Goal: Complete application form

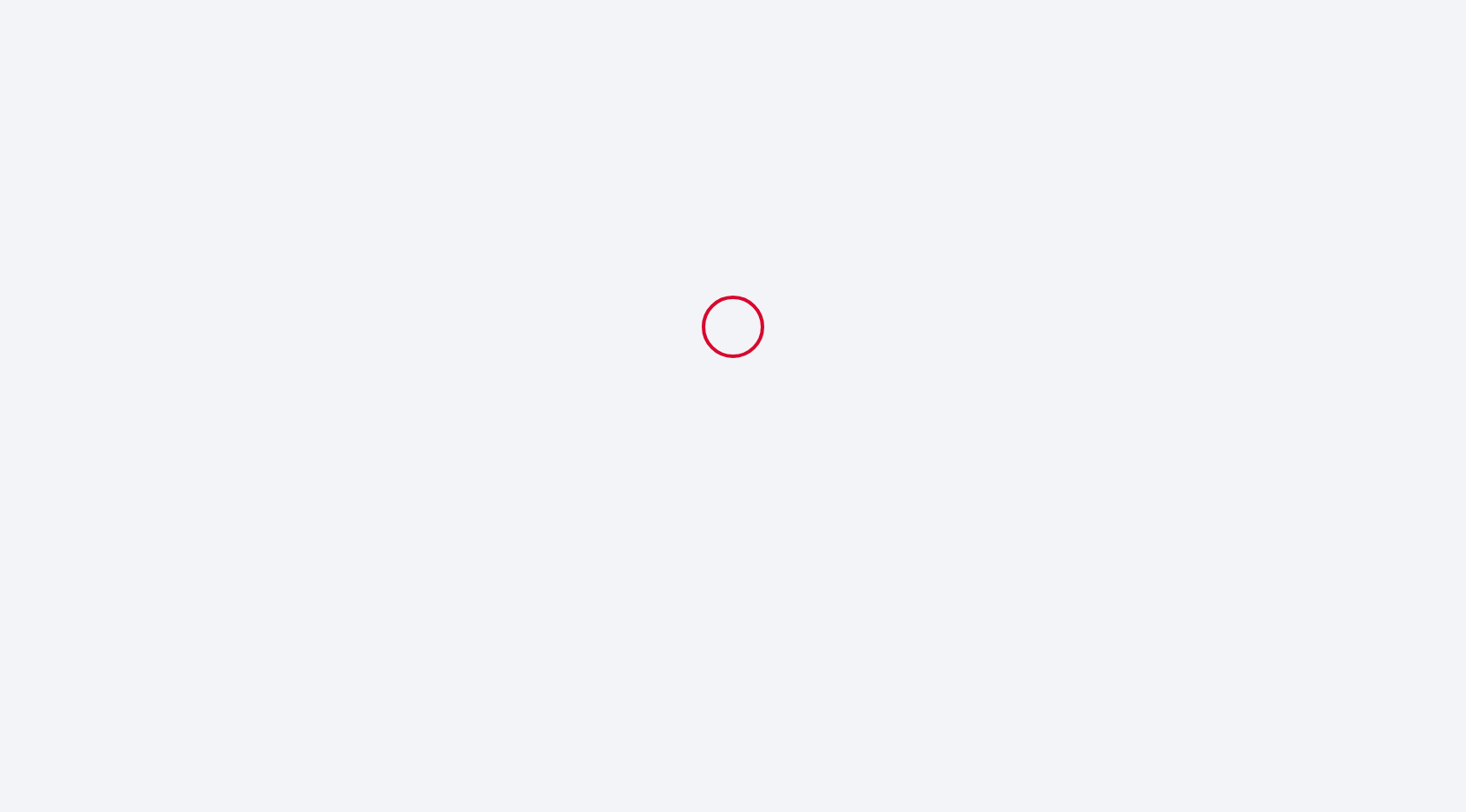
select select
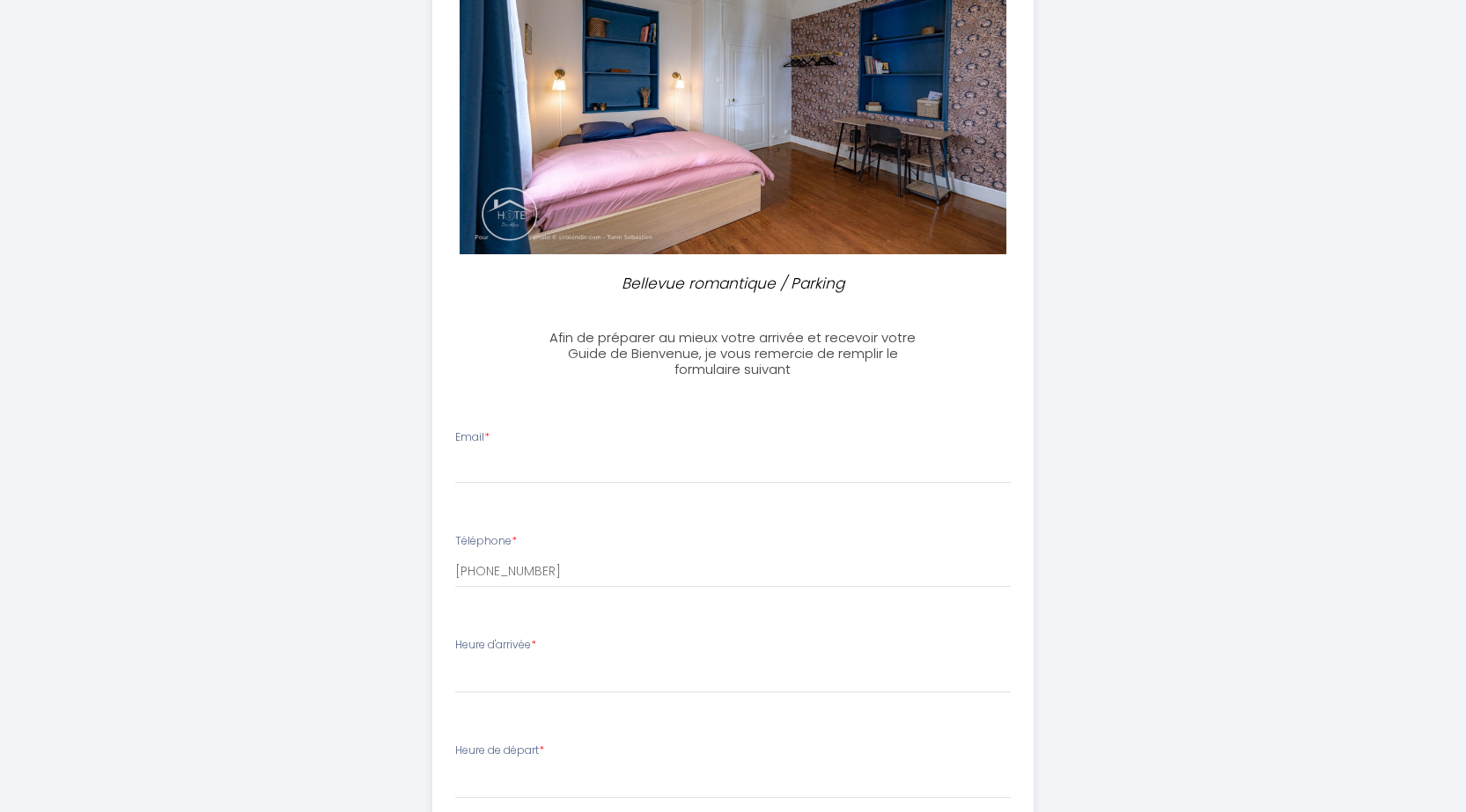
scroll to position [264, 0]
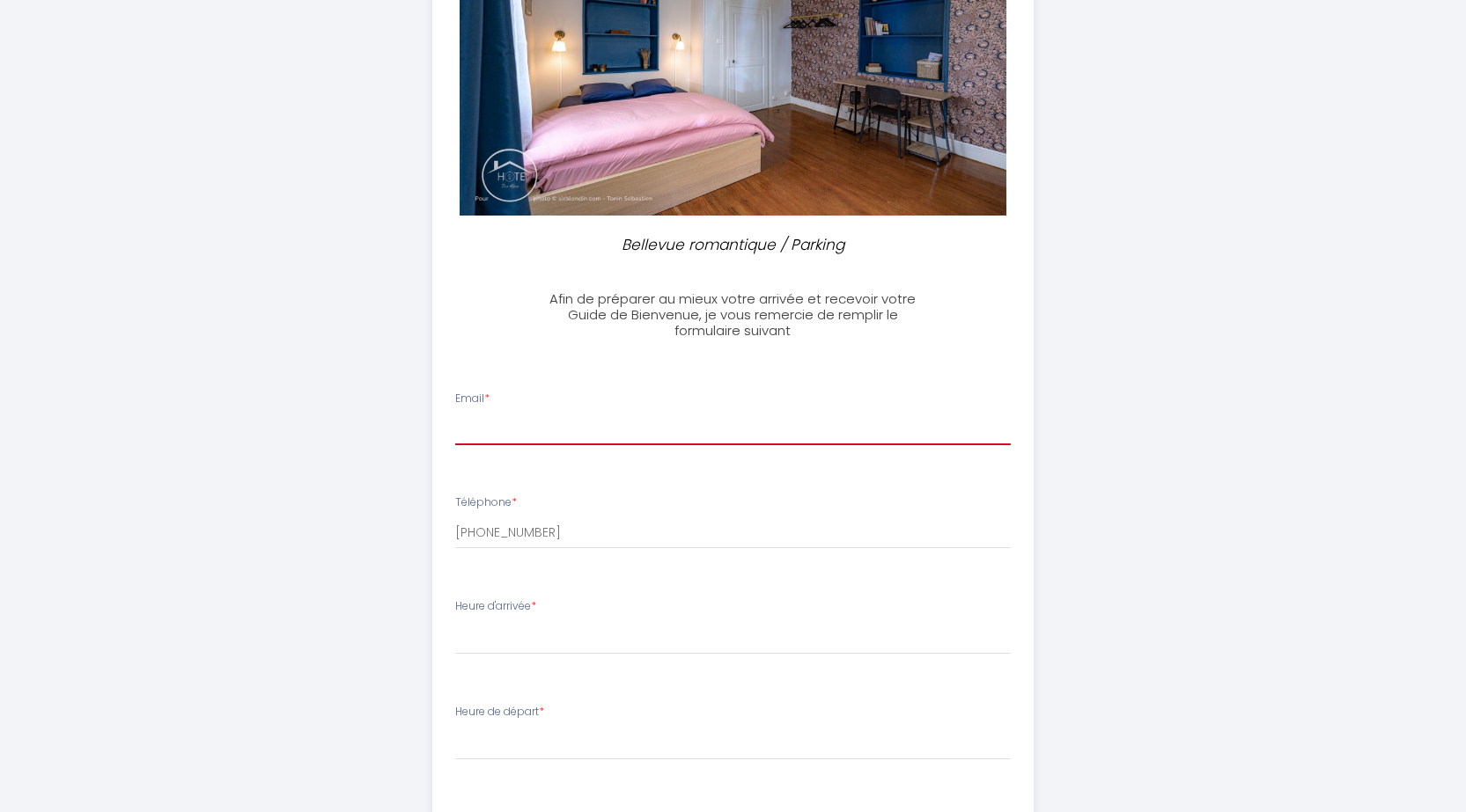
click at [491, 432] on input "Email *" at bounding box center [733, 429] width 556 height 32
type input "hghofstra@gmail.com"
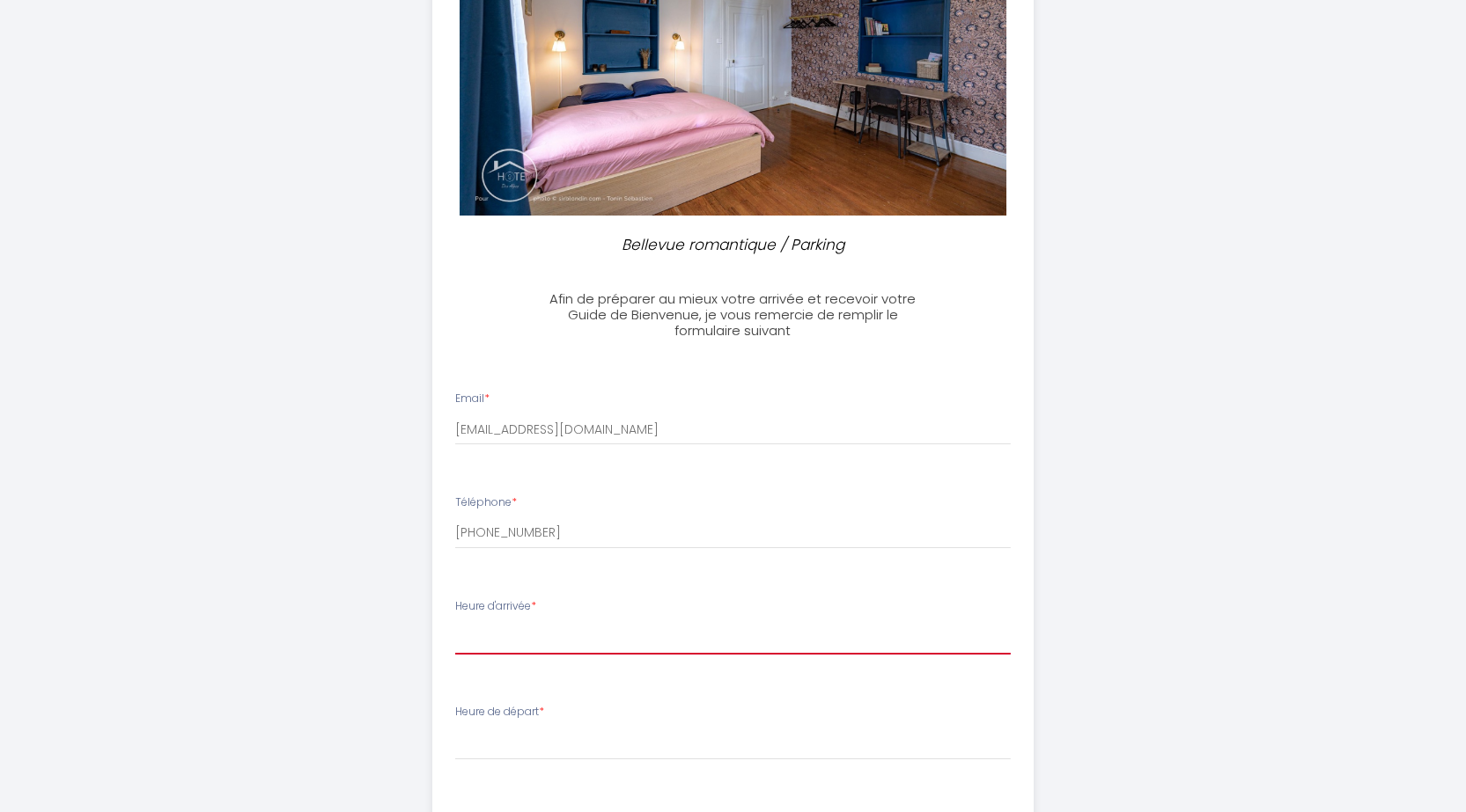
click at [508, 642] on select "16:00 16:30 17:00 17:30 18:00 18:30 19:00 19:30 20:00 20:30 21:00 21:30 22:00 2…" at bounding box center [733, 637] width 556 height 34
select select "17:00"
click at [455, 621] on select "16:00 16:30 17:00 17:30 18:00 18:30 19:00 19:30 20:00 20:30 21:00 21:30 22:00 2…" at bounding box center [733, 637] width 556 height 34
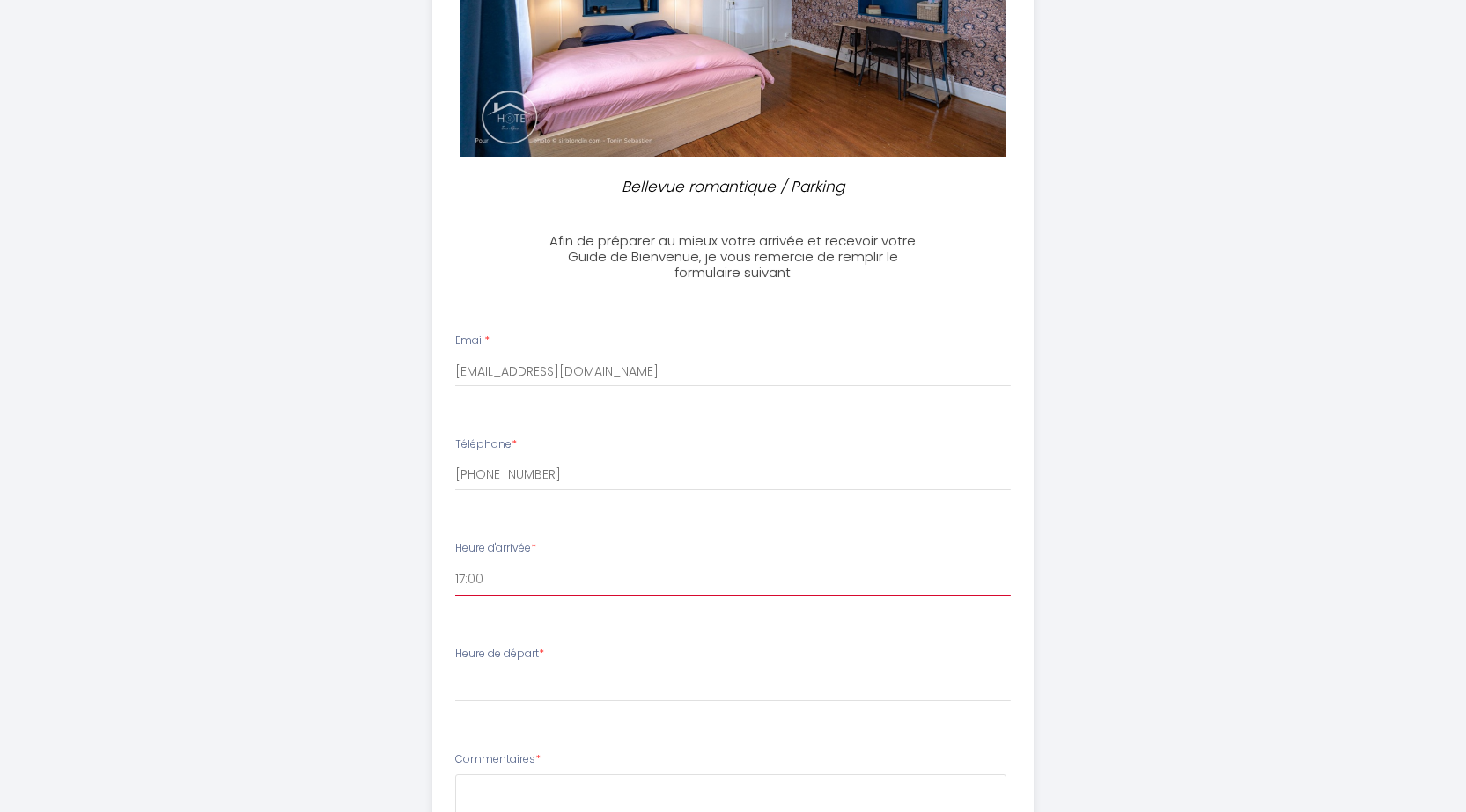
scroll to position [441, 0]
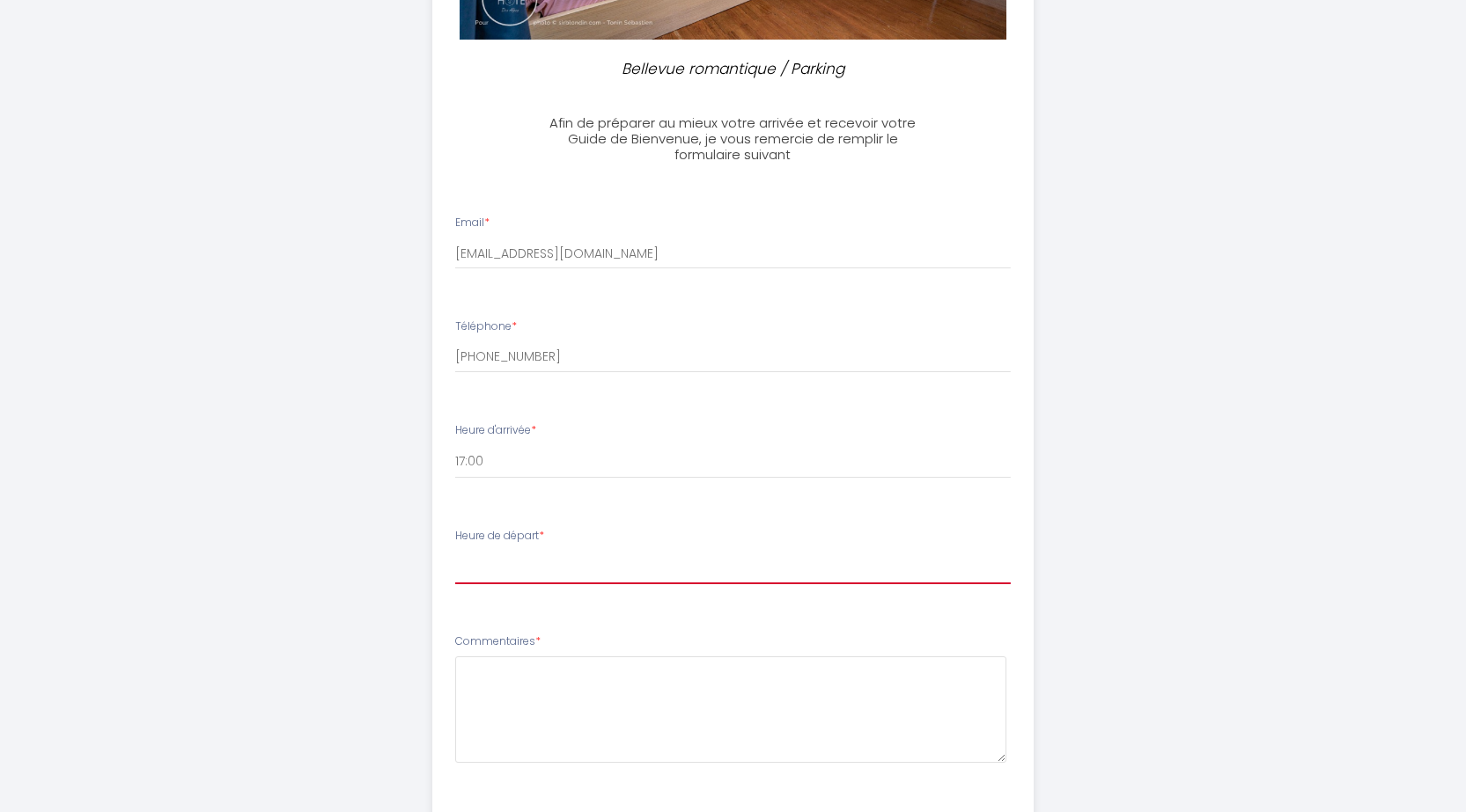
click at [482, 574] on select "00:00 00:30 01:00 01:30 02:00 02:30 03:00 03:30 04:00 04:30 05:00 05:30 06:00 0…" at bounding box center [733, 567] width 556 height 34
select select "10:00"
click at [455, 551] on select "00:00 00:30 01:00 01:30 02:00 02:30 03:00 03:30 04:00 04:30 05:00 05:30 06:00 0…" at bounding box center [733, 567] width 556 height 34
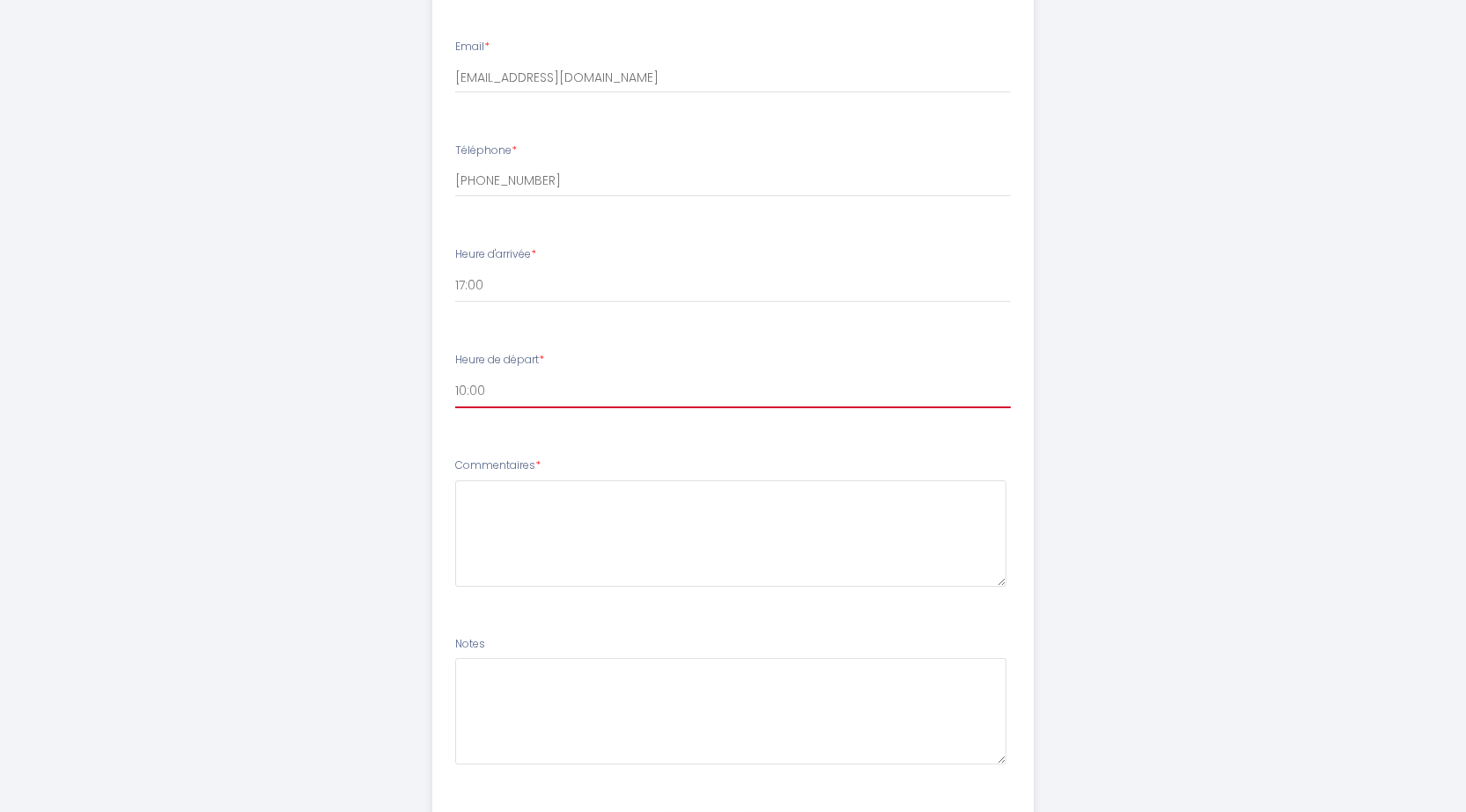
scroll to position [705, 0]
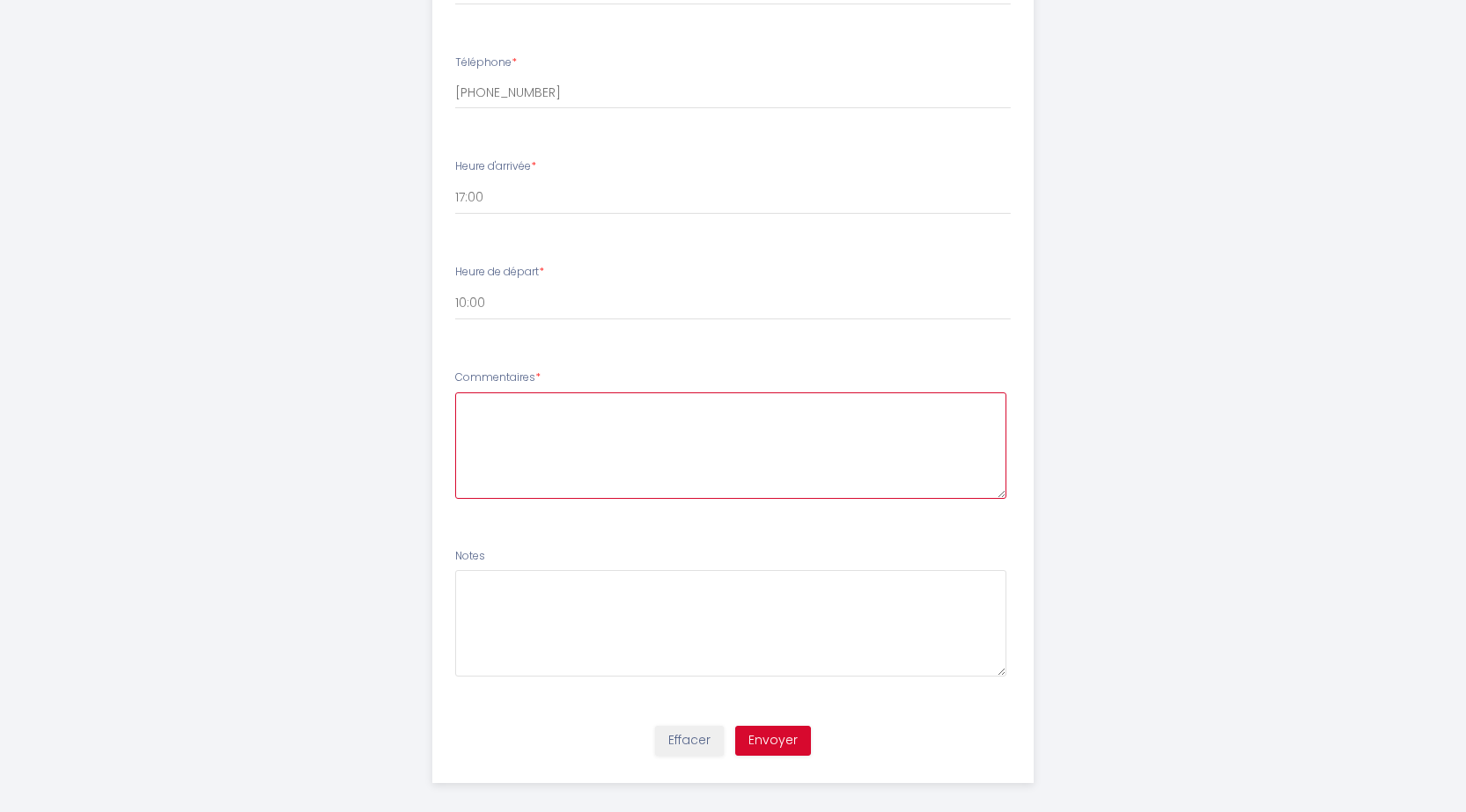
click at [505, 424] on textarea at bounding box center [731, 445] width 551 height 107
click at [550, 407] on textarea "Les heures dárrivé" at bounding box center [731, 445] width 551 height 107
click at [604, 411] on textarea "Les heures d'arrivé" at bounding box center [731, 445] width 551 height 107
click at [579, 408] on textarea "Les heures d'arrivé et de départ ne sont pas exacte naturellement." at bounding box center [731, 445] width 551 height 107
click at [716, 406] on textarea "Les heures d'arrivée et de départ ne sont pas exacte naturellement." at bounding box center [731, 445] width 551 height 107
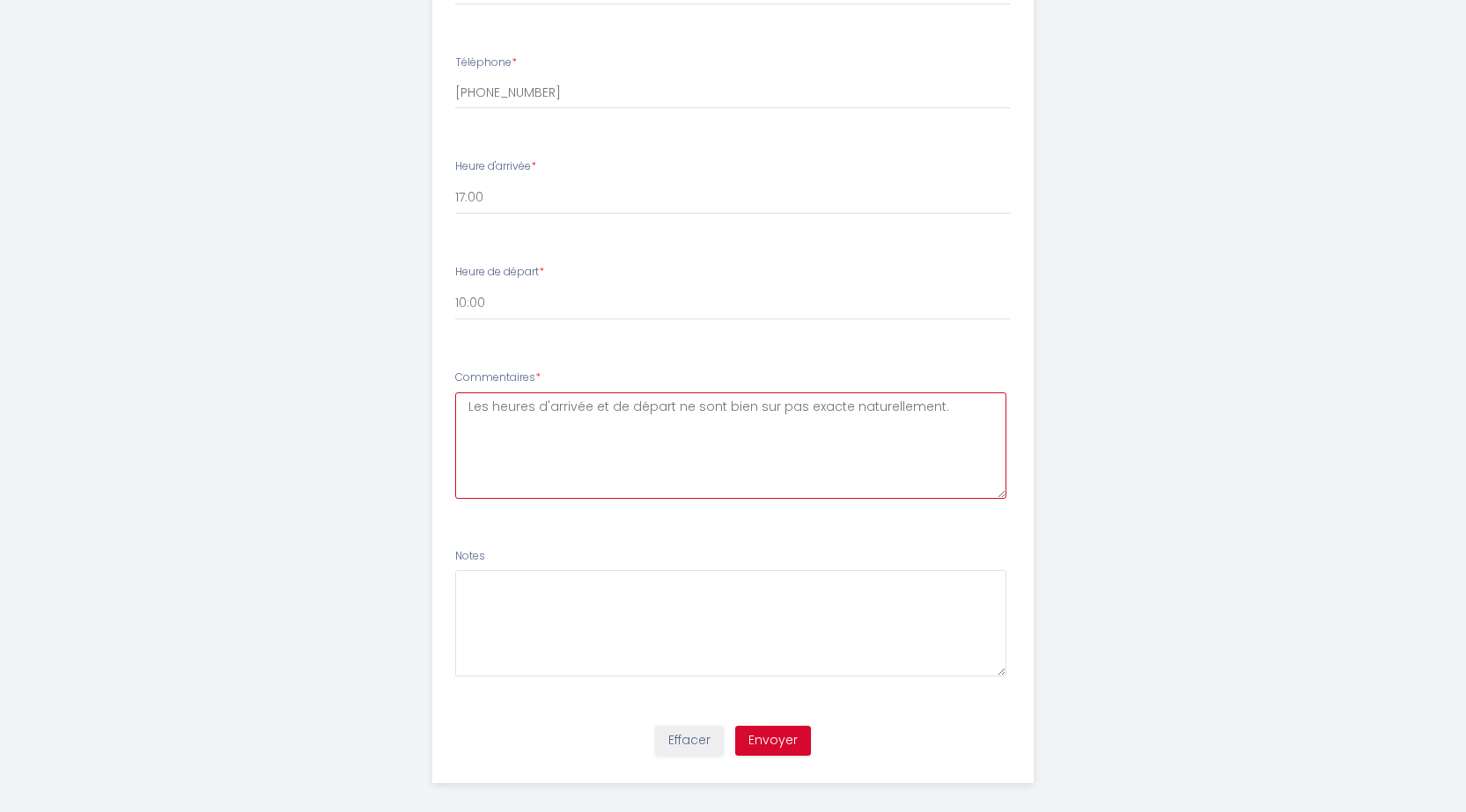
click at [837, 407] on textarea "Les heures d'arrivée et de départ ne sont bien sur pas exacte naturellement." at bounding box center [731, 445] width 551 height 107
drag, startPoint x: 937, startPoint y: 407, endPoint x: 851, endPoint y: 414, distance: 86.3
click at [851, 414] on textarea "Les heures d'arrivée et de départ ne sont bien sur pas exactes naturellement." at bounding box center [731, 445] width 551 height 107
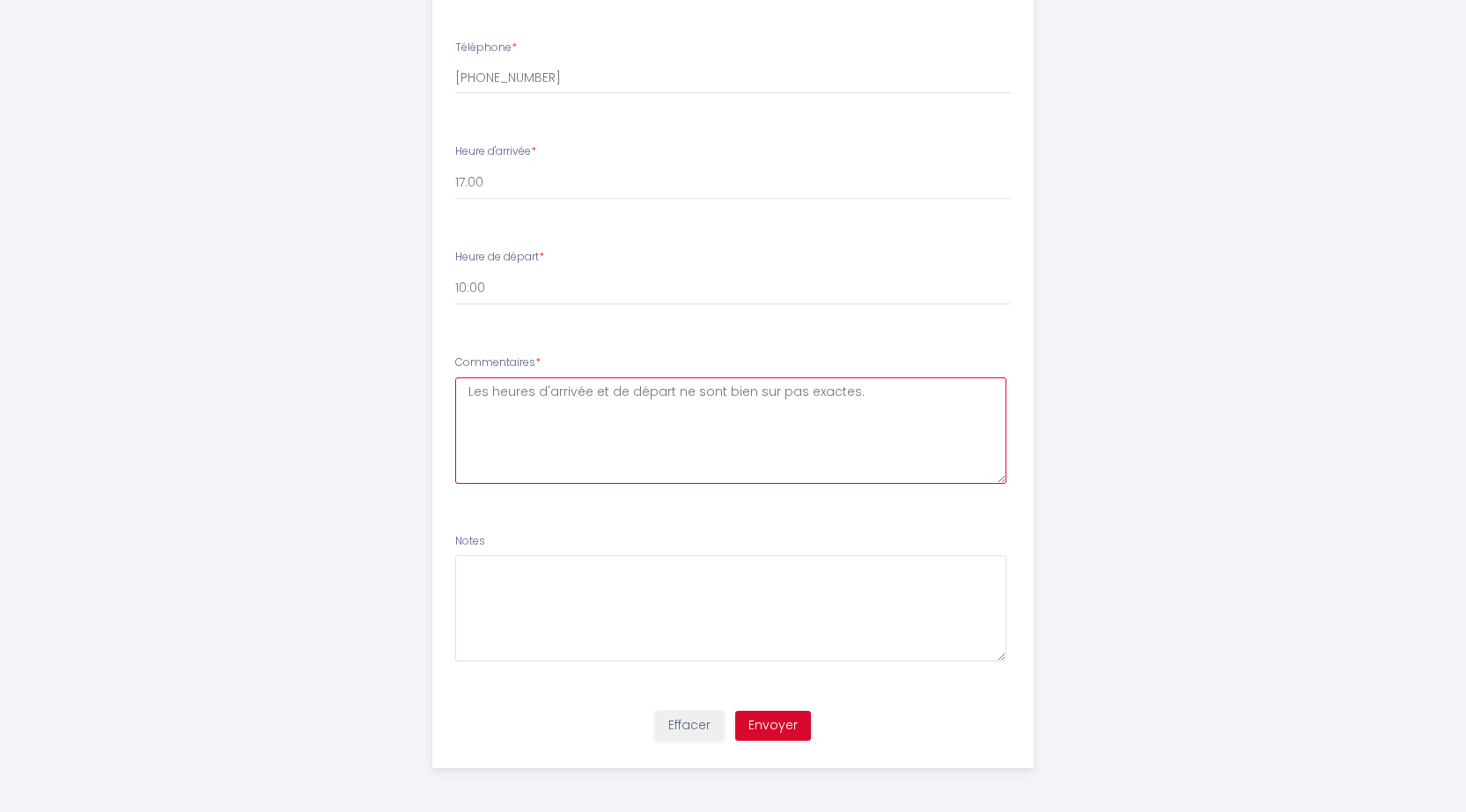
type textarea "Les heures d'arrivée et de départ ne sont bien sur pas exactes."
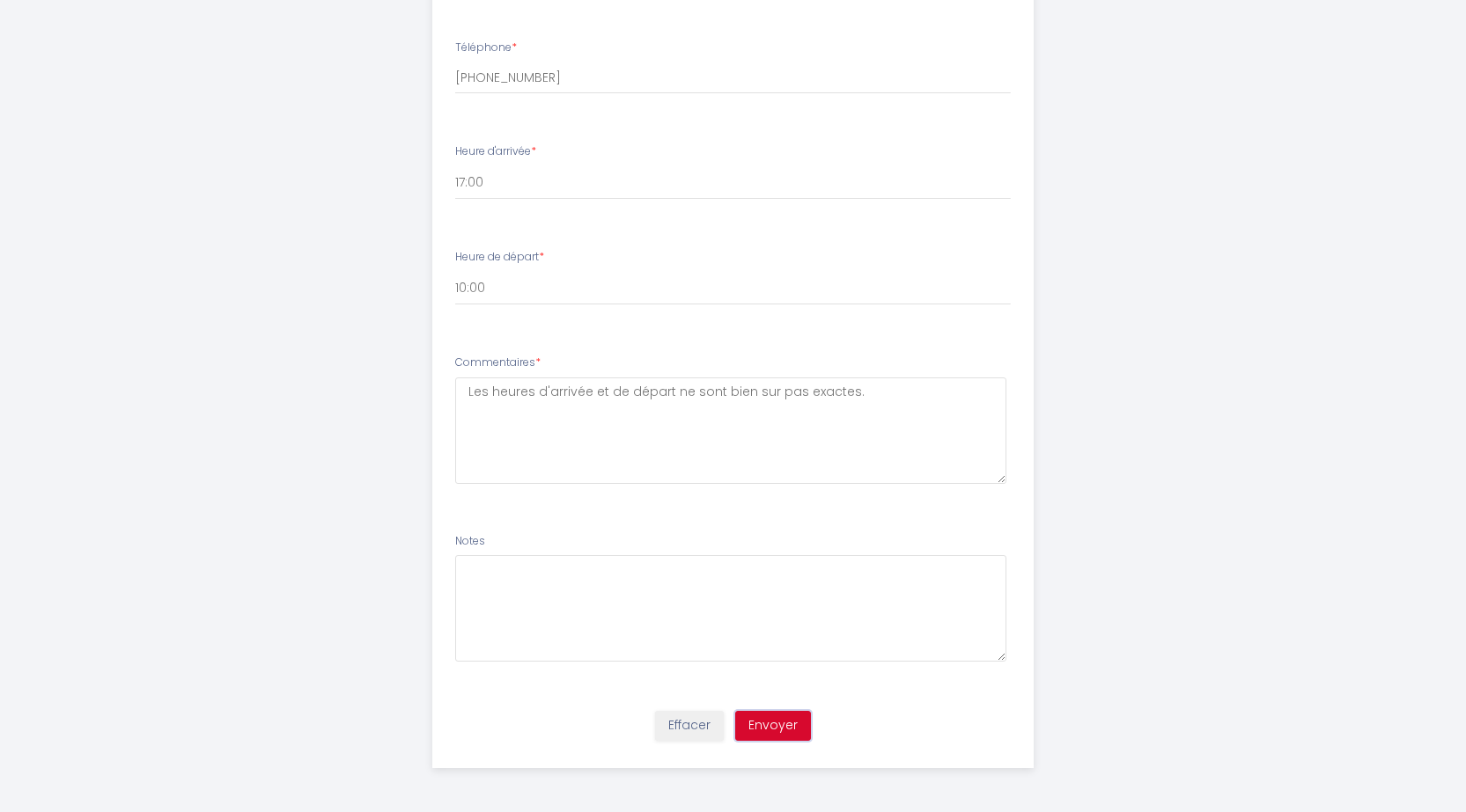
click at [779, 727] on button "Envoyer" at bounding box center [773, 726] width 76 height 30
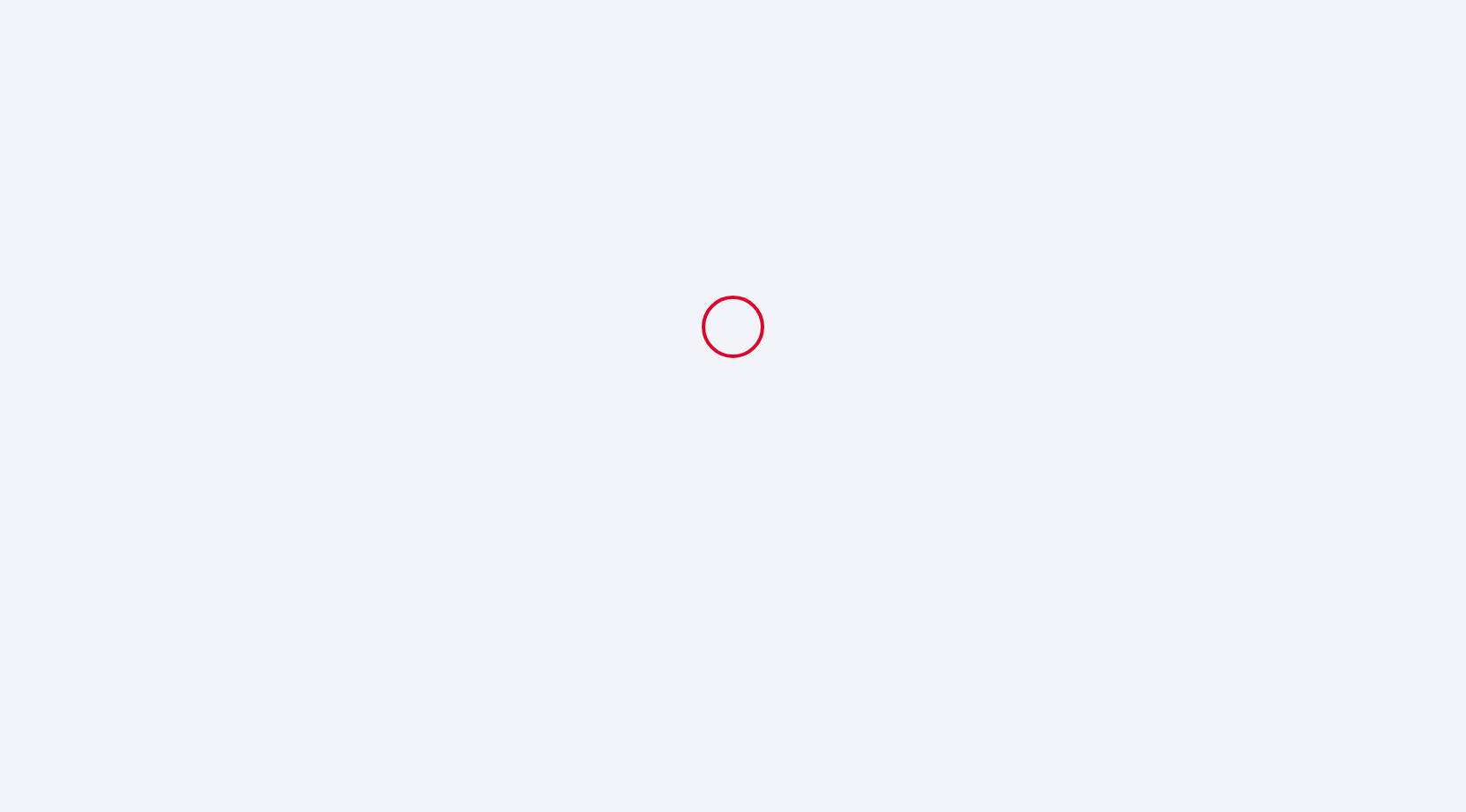
scroll to position [0, 0]
select select "17:00"
select select "10:00"
select select
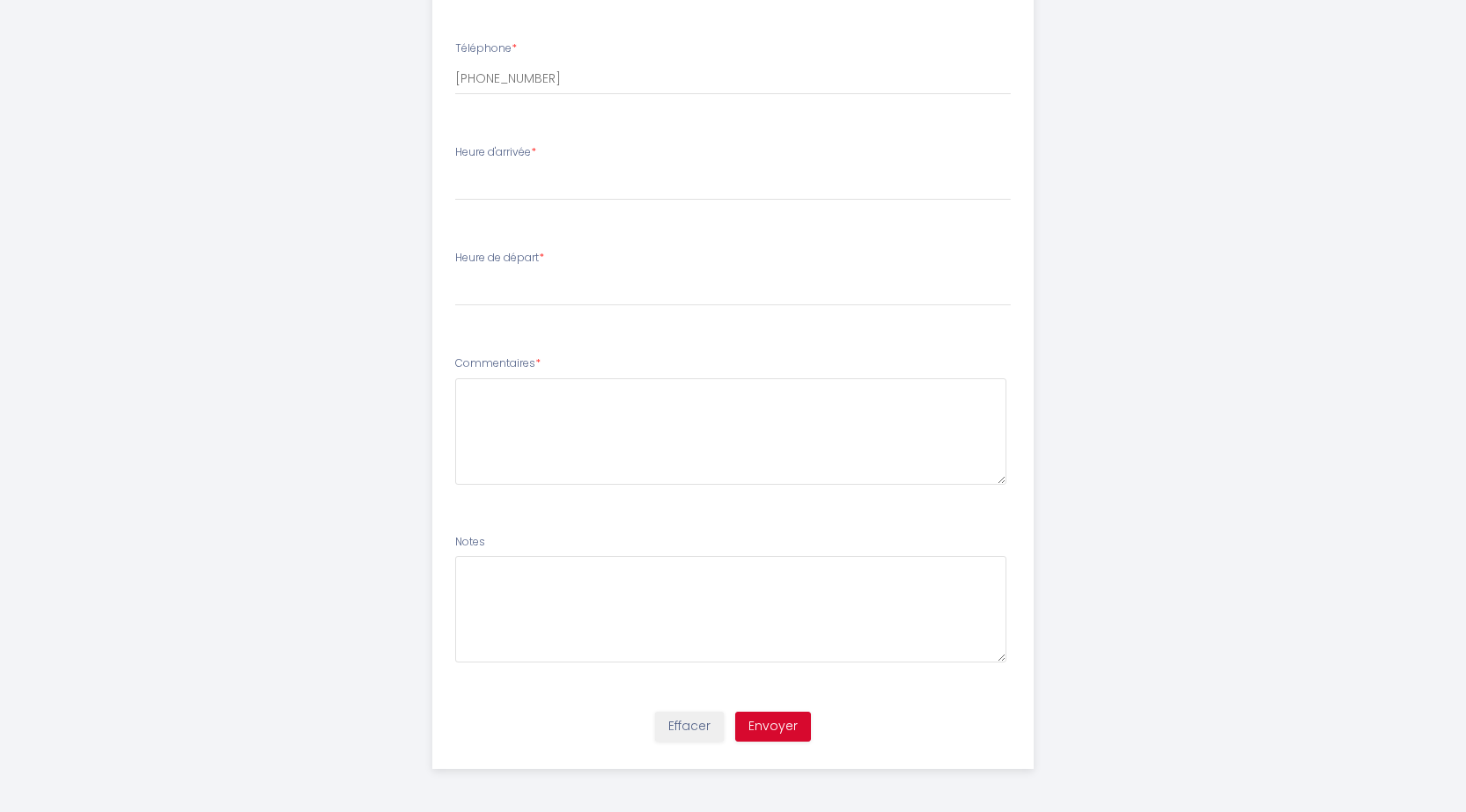
scroll to position [719, 0]
